Goal: Information Seeking & Learning: Find specific fact

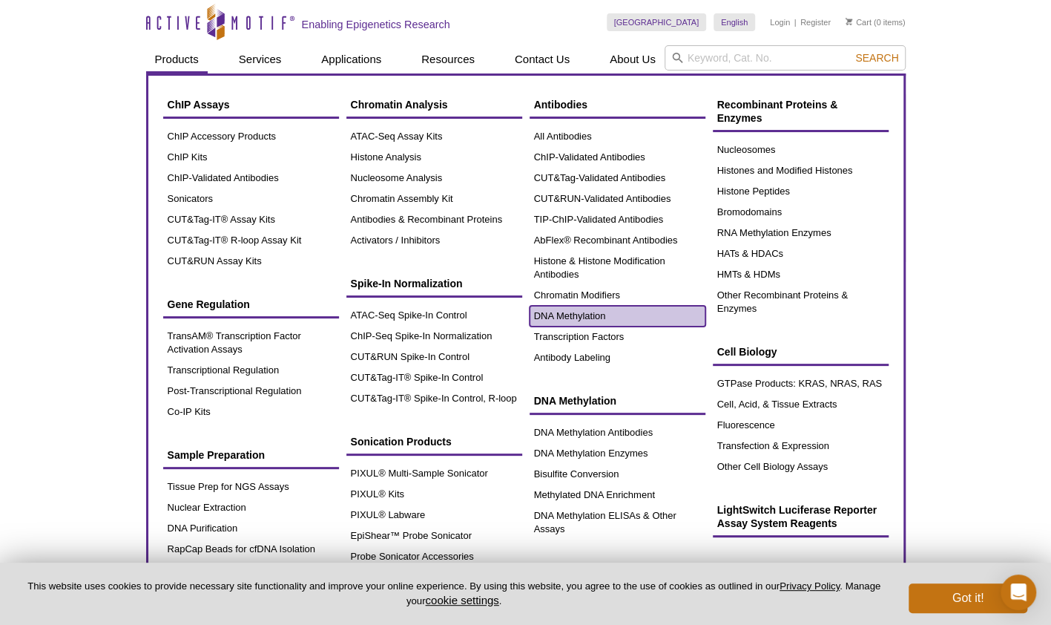
click at [601, 316] on link "DNA Methylation" at bounding box center [618, 316] width 176 height 21
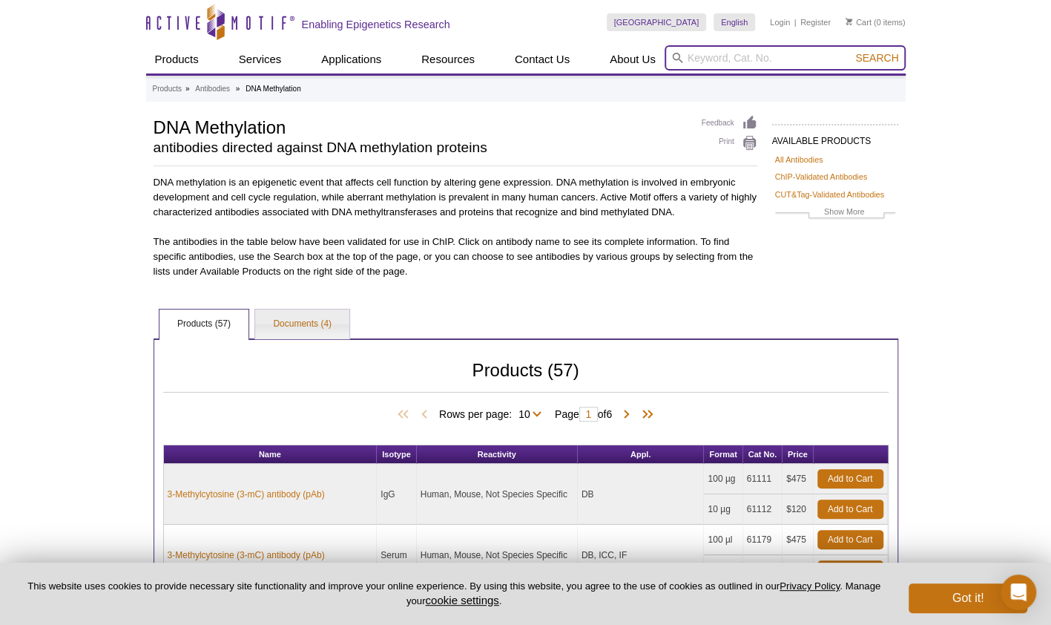
click at [769, 62] on input "search" at bounding box center [785, 57] width 241 height 25
type input "5mc"
click at [851, 51] on button "Search" at bounding box center [877, 57] width 52 height 13
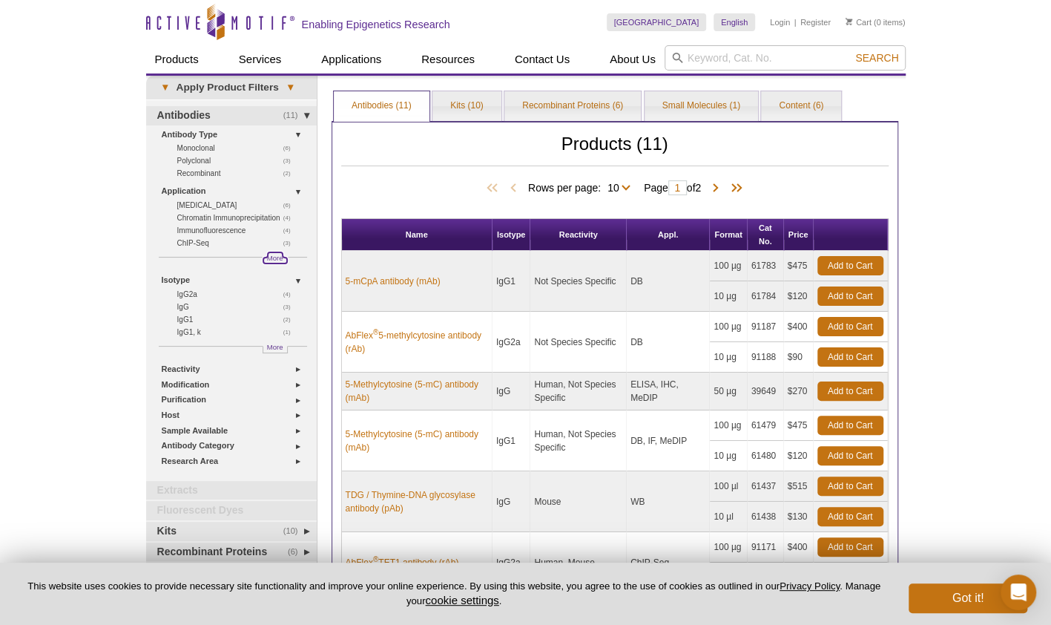
click at [273, 255] on span "More" at bounding box center [275, 257] width 16 height 13
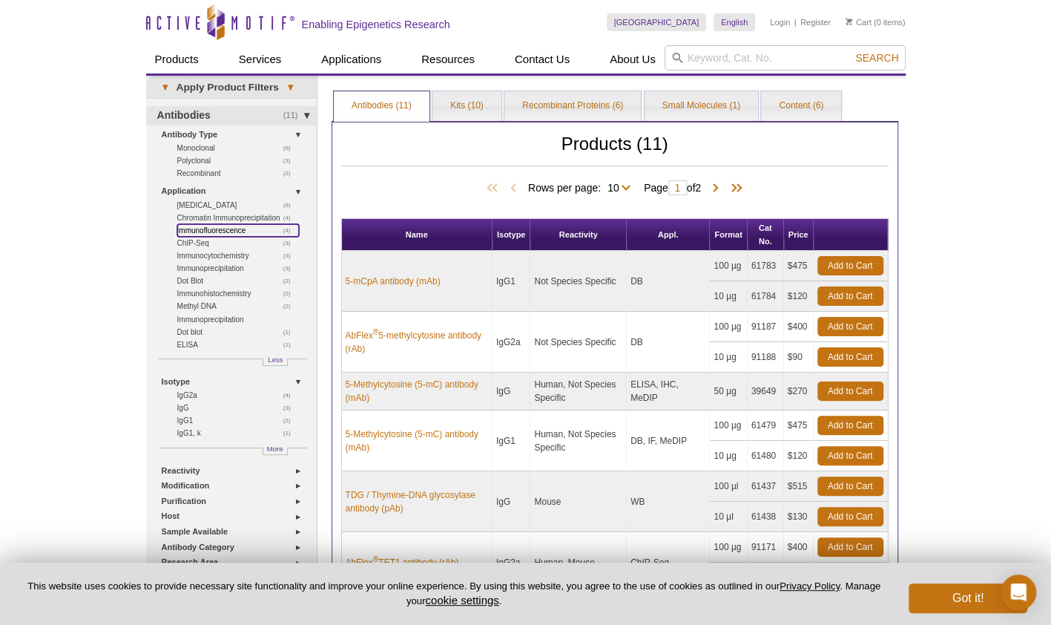
click at [237, 229] on link "(4) Immunofluorescence" at bounding box center [238, 230] width 122 height 13
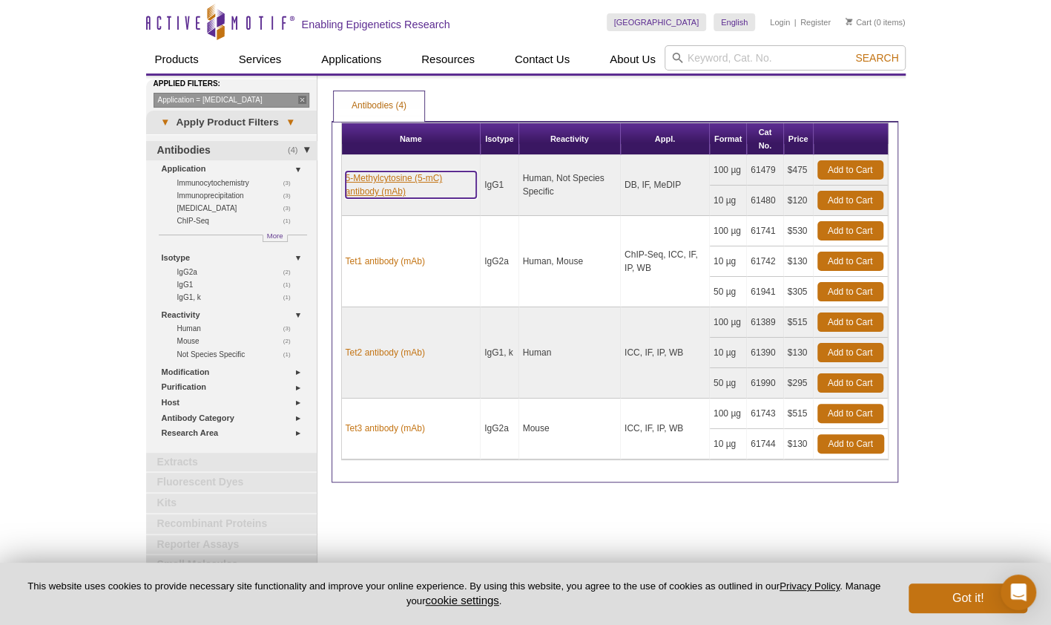
click at [401, 171] on link "5-Methylcytosine (5-mC) antibody (mAb)" at bounding box center [411, 184] width 131 height 27
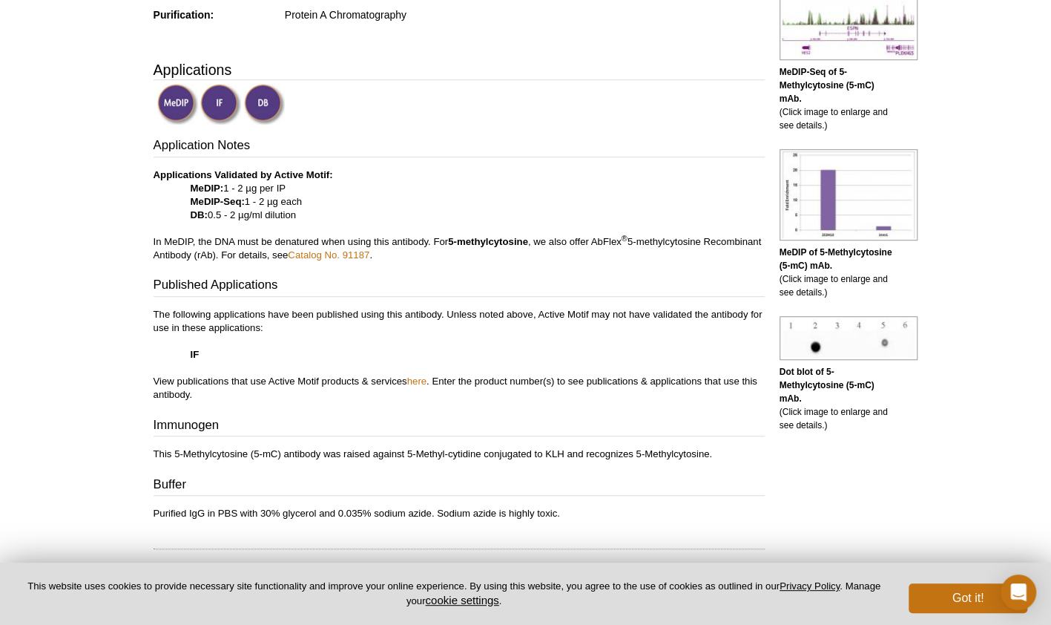
scroll to position [445, 0]
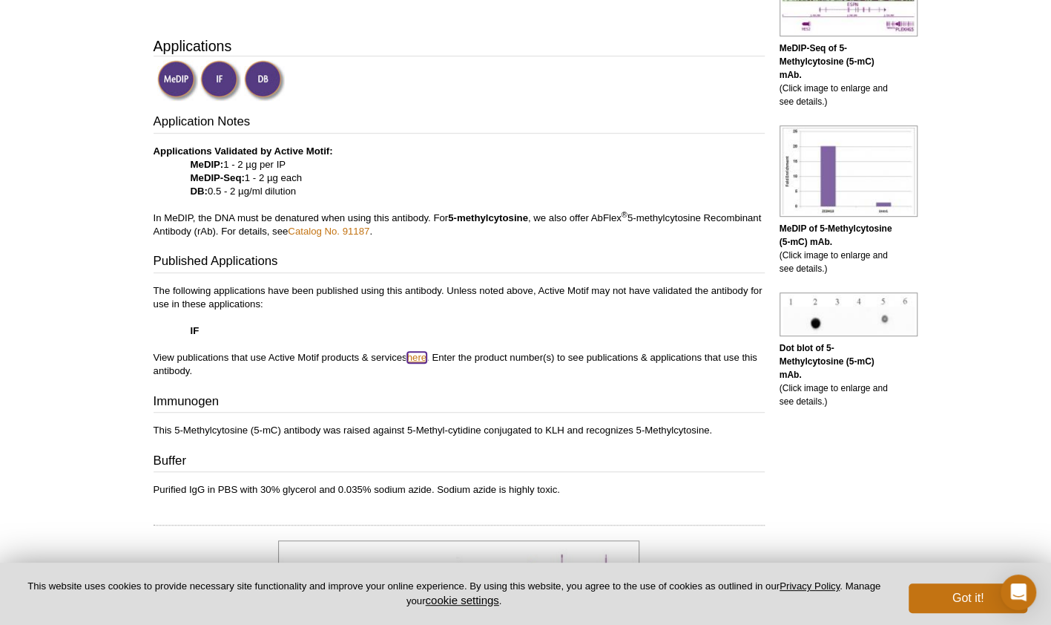
click at [420, 353] on link "here" at bounding box center [416, 357] width 19 height 11
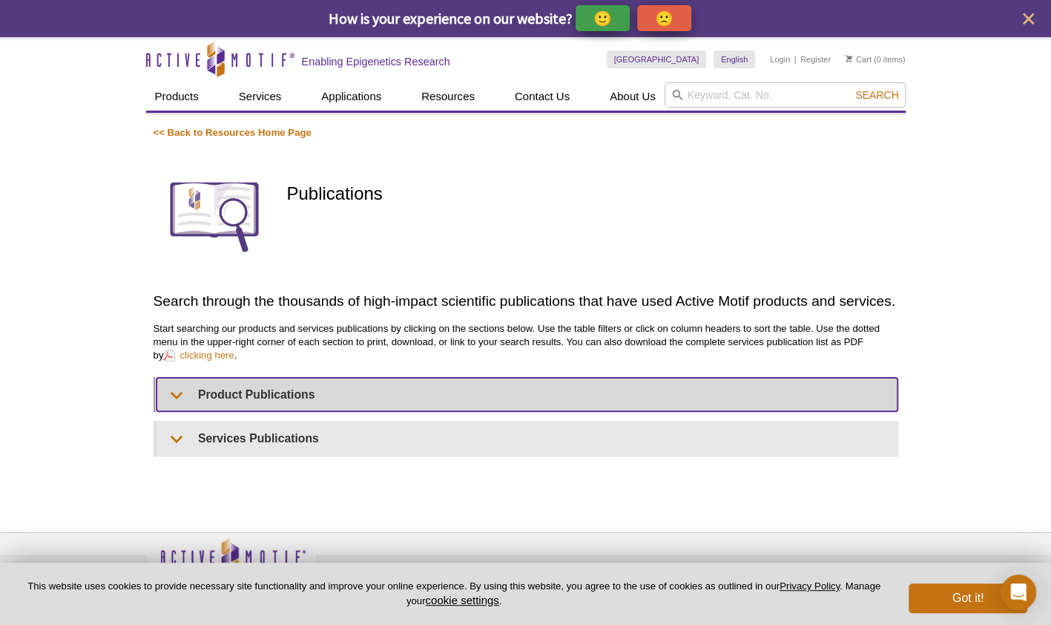
click at [207, 392] on summary "Product Publications" at bounding box center [527, 394] width 741 height 33
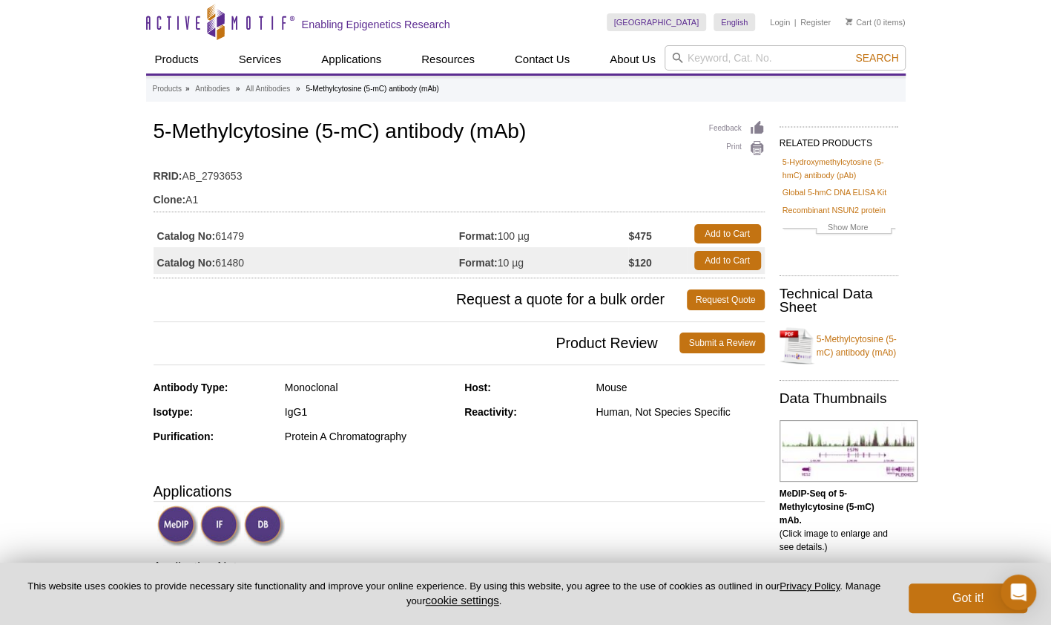
drag, startPoint x: 253, startPoint y: 263, endPoint x: 154, endPoint y: 255, distance: 99.7
click at [154, 260] on td "Catalog No: 61480" at bounding box center [307, 260] width 306 height 27
copy td "Catalog No: 61480"
